Goal: Task Accomplishment & Management: Manage account settings

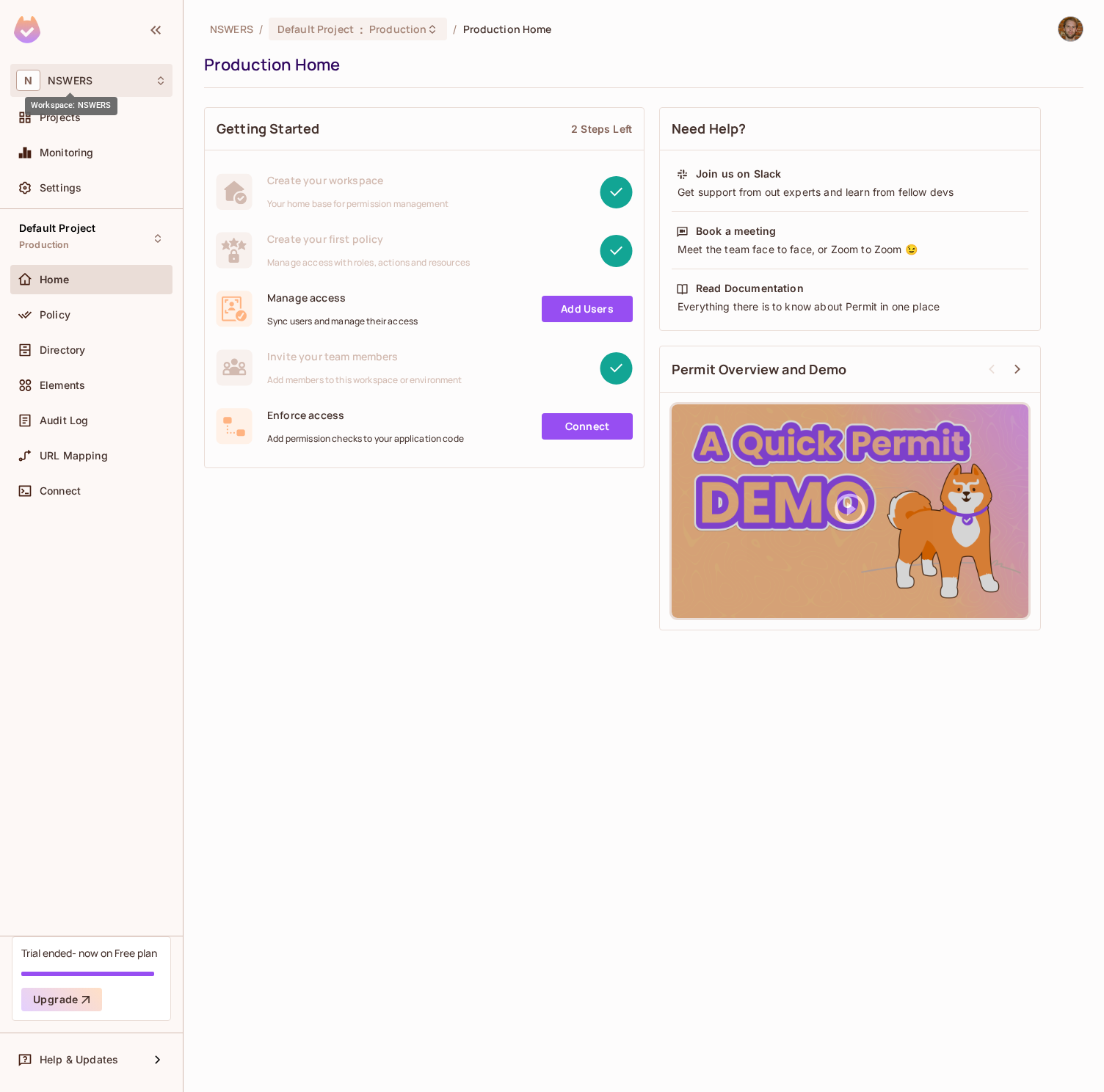
click at [88, 82] on span "NSWERS" at bounding box center [70, 81] width 45 height 12
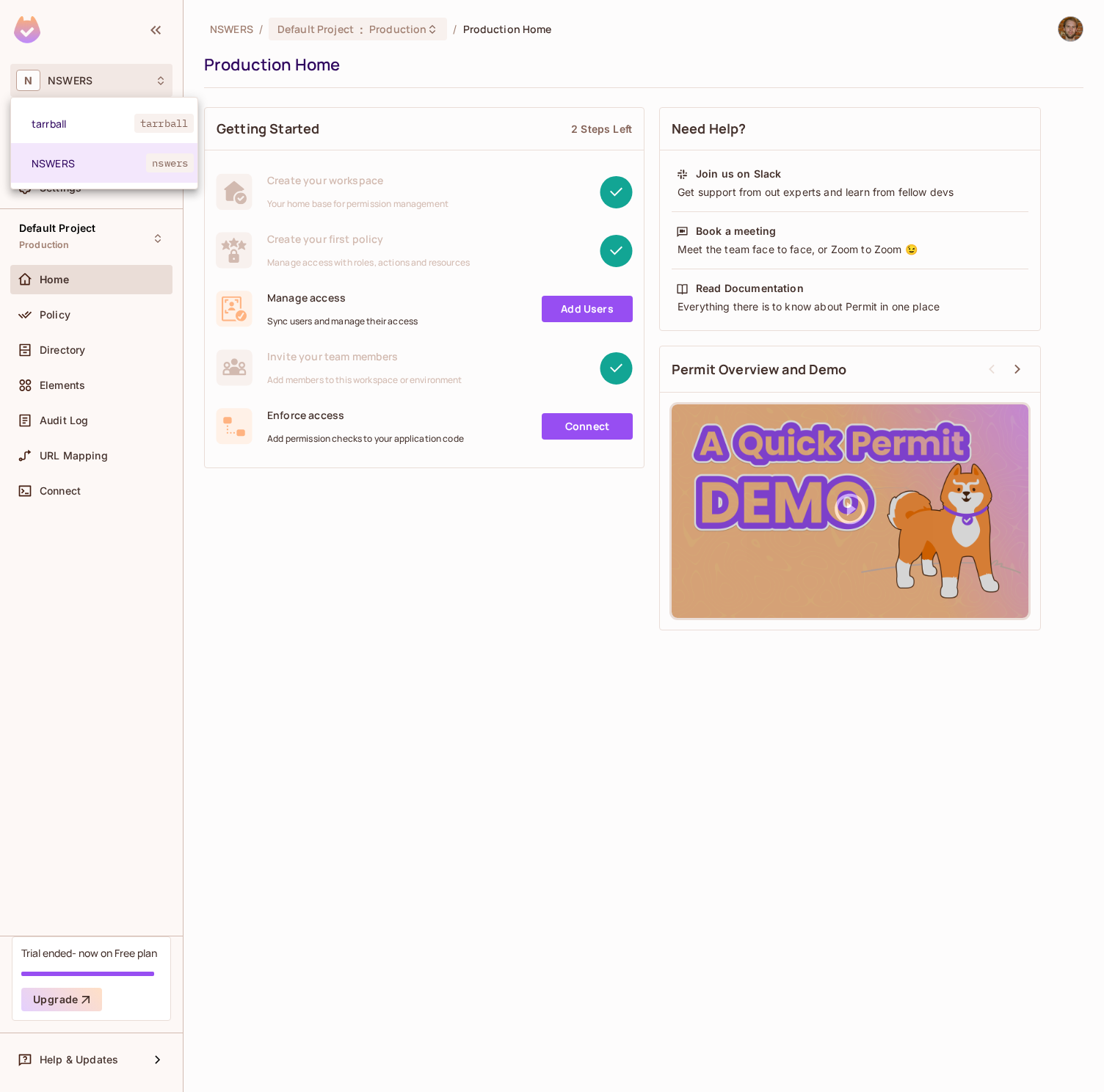
click at [93, 80] on div at bounding box center [552, 546] width 1104 height 1092
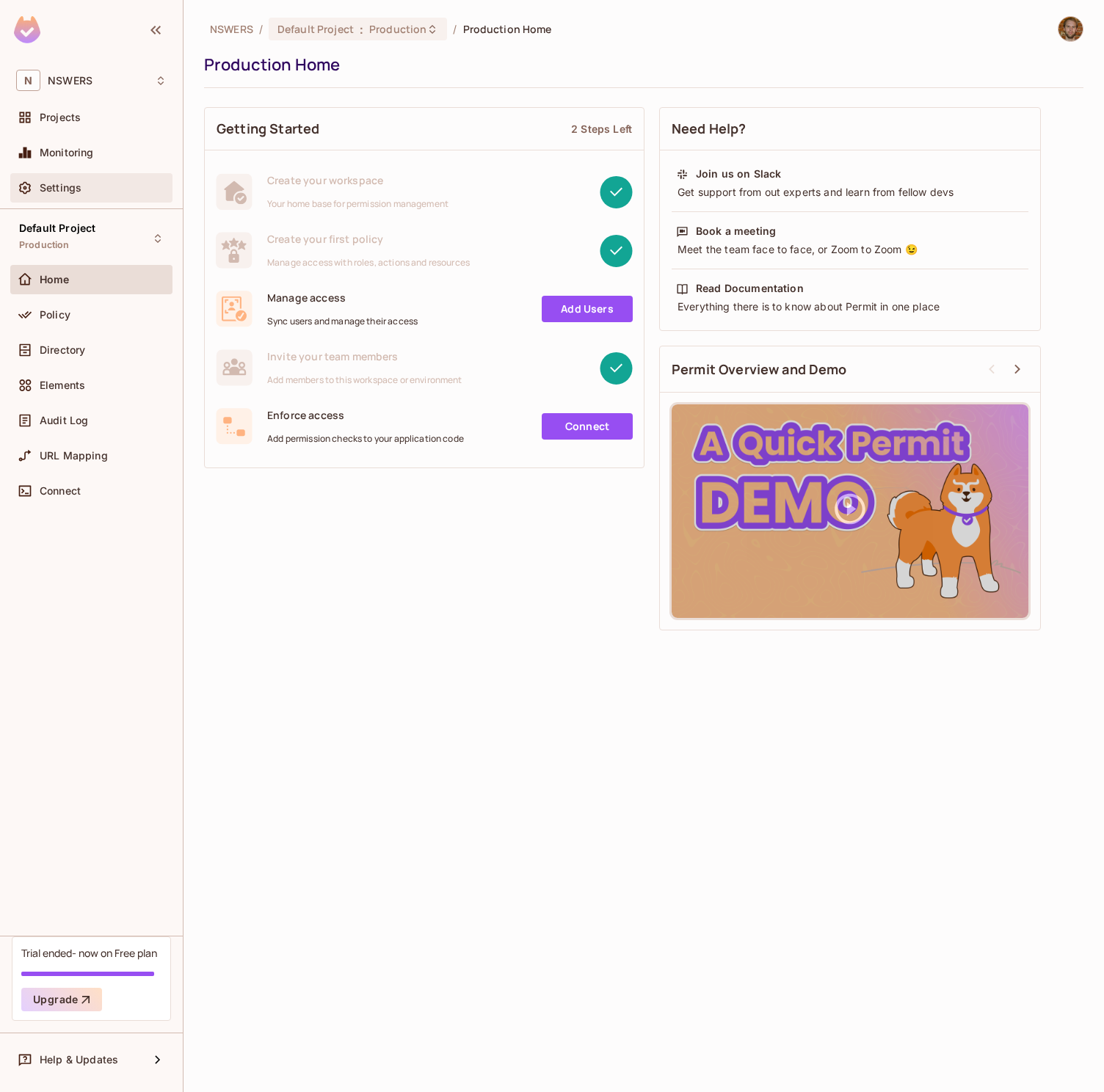
click at [58, 190] on span "Settings" at bounding box center [61, 188] width 42 height 12
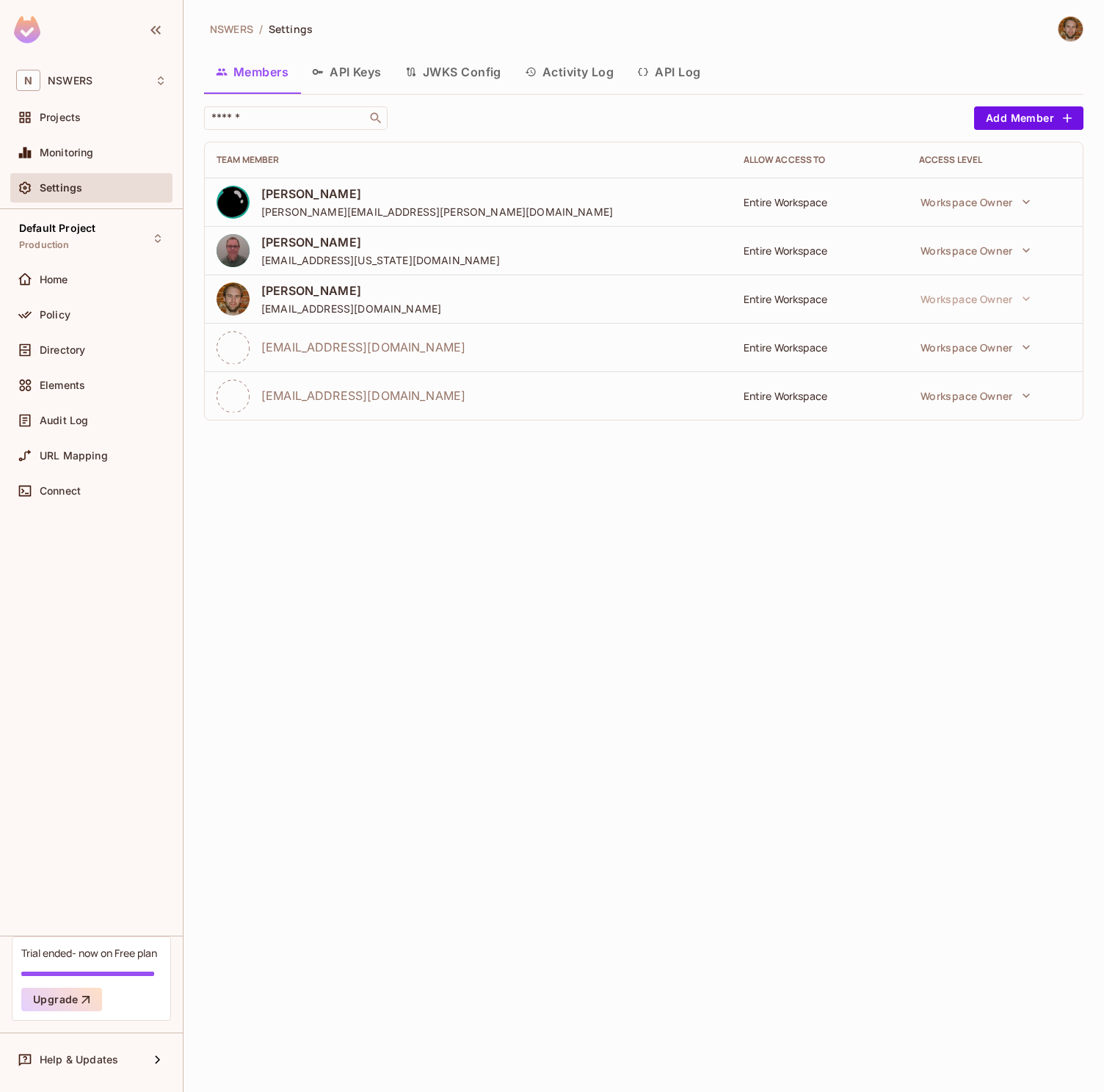
click at [351, 72] on button "API Keys" at bounding box center [346, 72] width 94 height 37
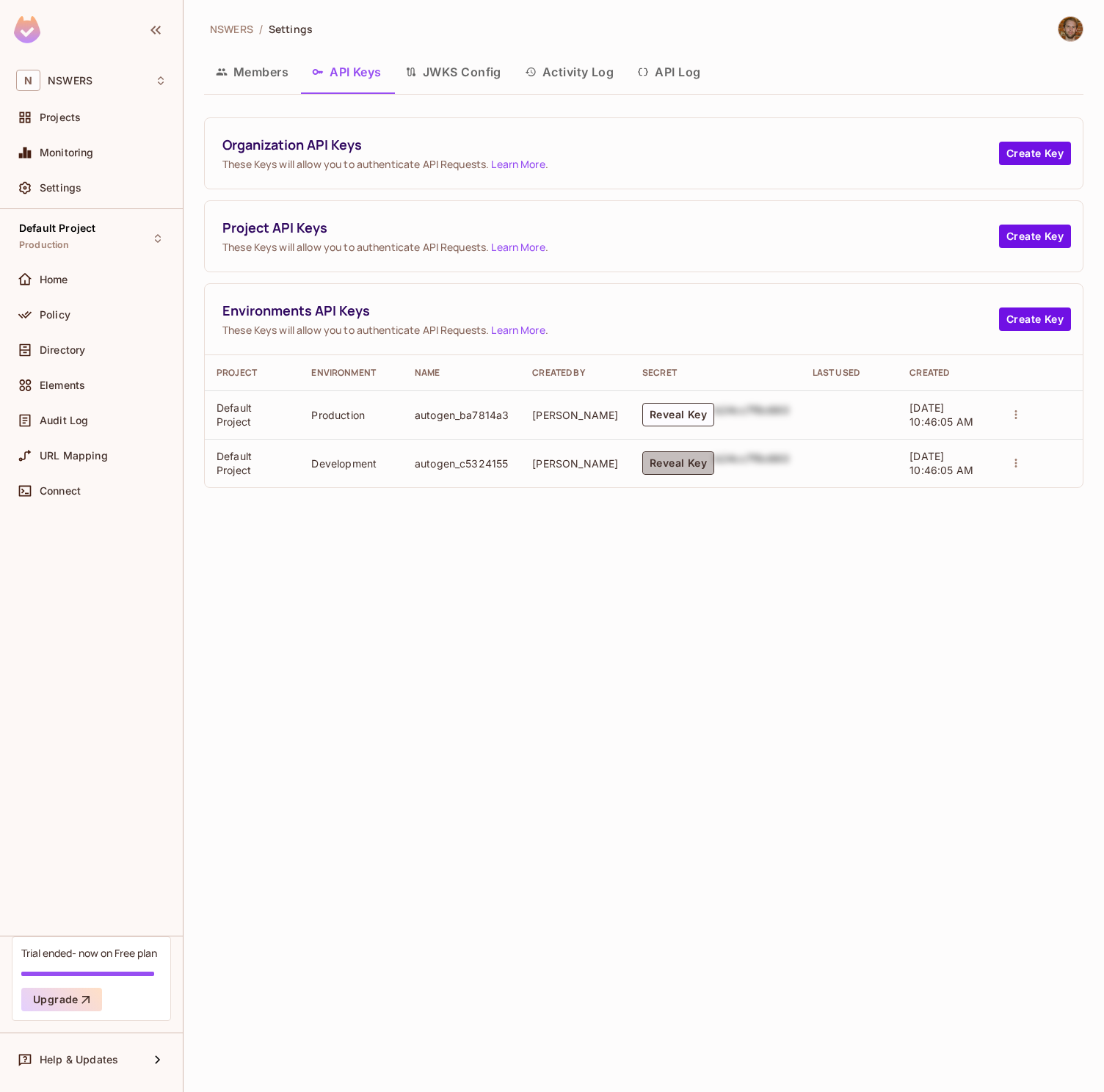
click at [663, 463] on button "Reveal Key" at bounding box center [678, 463] width 72 height 24
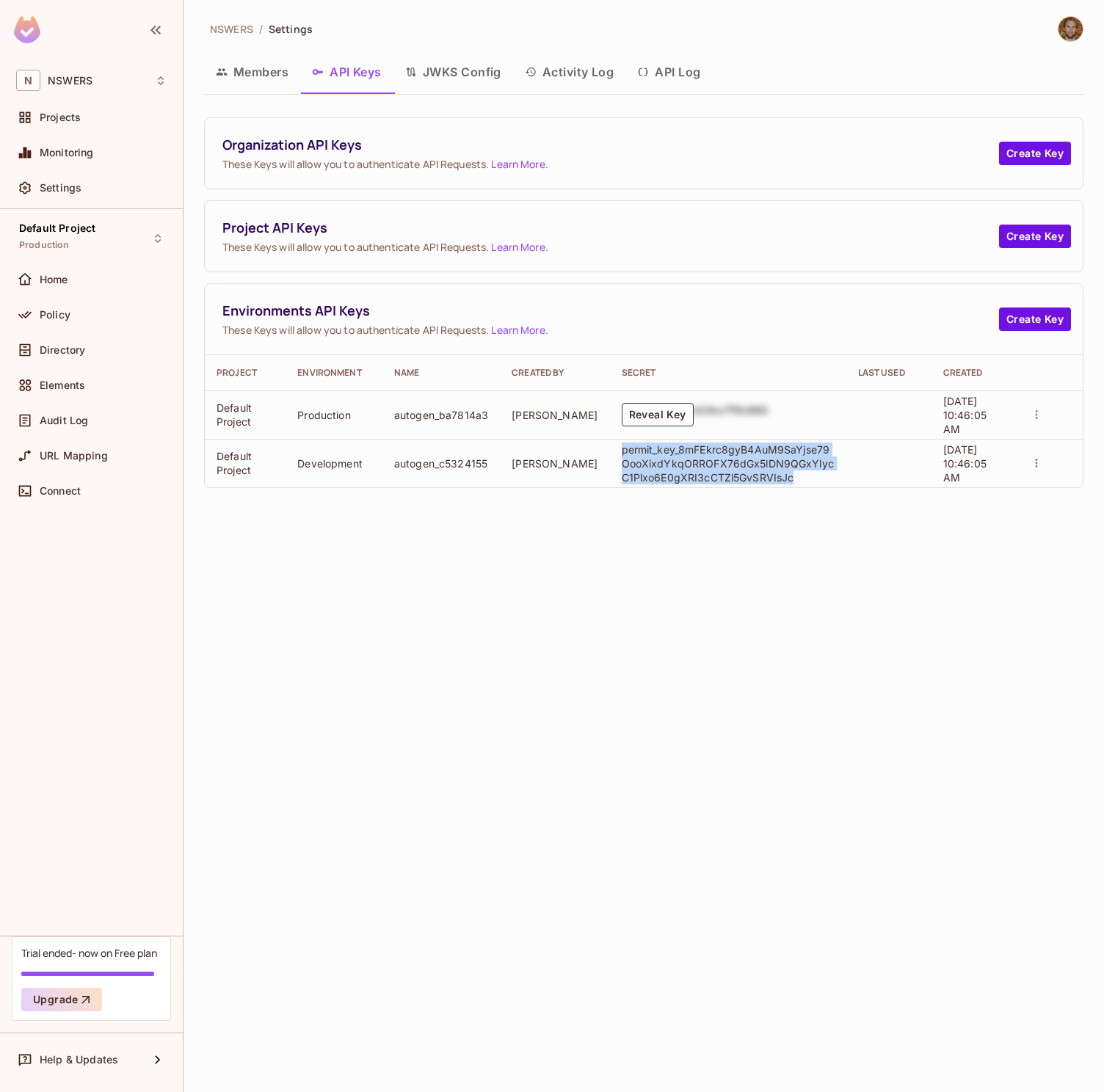
drag, startPoint x: 606, startPoint y: 447, endPoint x: 788, endPoint y: 486, distance: 186.1
click at [776, 478] on p "permit_key_8mFEkrc8gyB4AuM9SaYjse79OooXixdYkqORROFX76dGx5lDN9QGxYlycC1Plxo6E0gX…" at bounding box center [728, 463] width 213 height 42
copy p "permit_key_8mFEkrc8gyB4AuM9SaYjse79OooXixdYkqORROFX76dGx5lDN9QGxYlycC1Plxo6E0gX…"
